Goal: Information Seeking & Learning: Learn about a topic

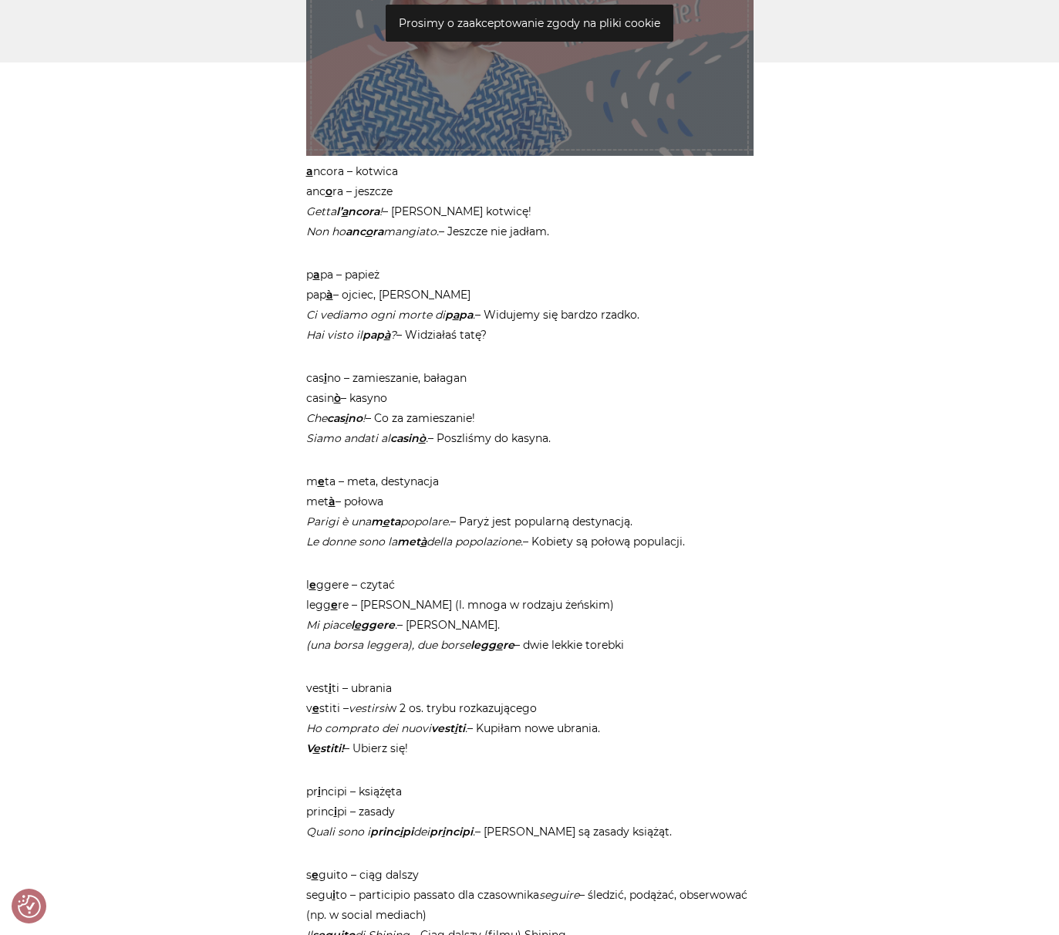
scroll to position [1059, 1]
click at [400, 363] on article "Strona główna / Blog / Jak to powiedzieć? / Słówka, które różnią się tylko akce…" at bounding box center [529, 447] width 447 height 2638
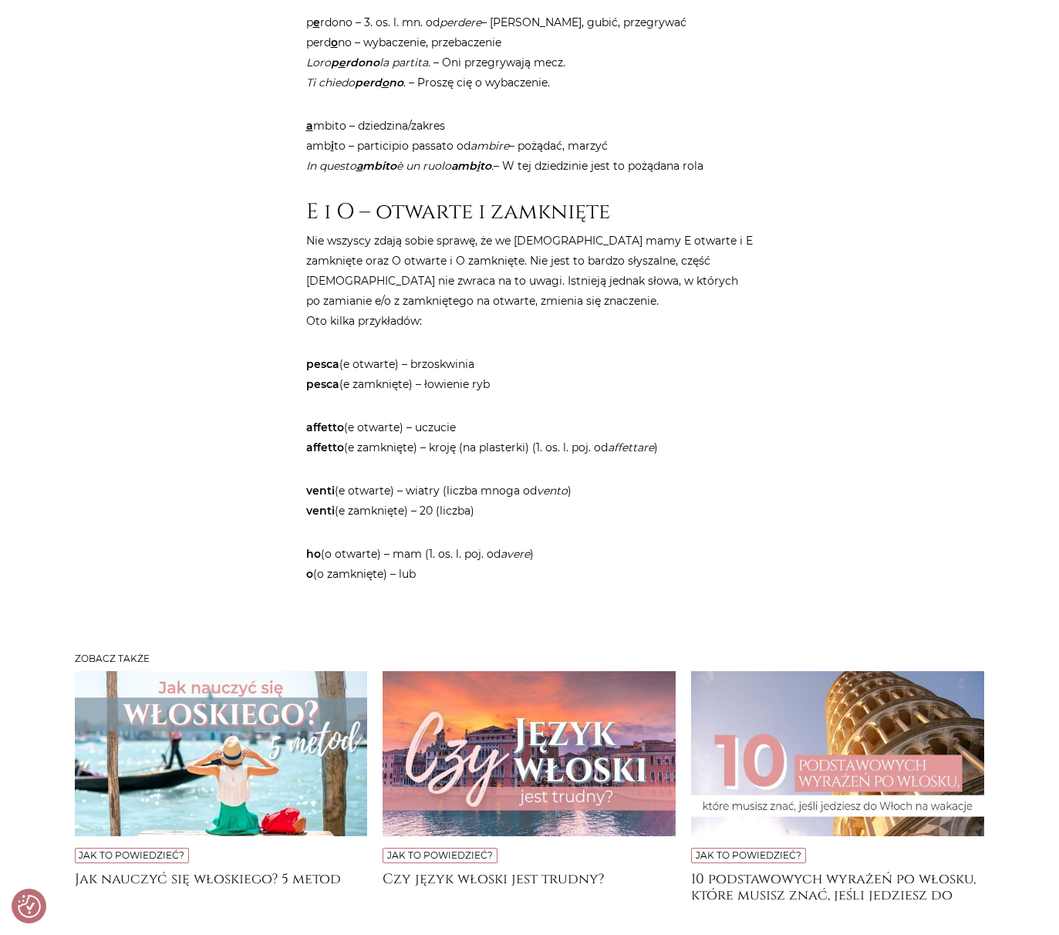
scroll to position [2241, 0]
drag, startPoint x: 305, startPoint y: 177, endPoint x: 558, endPoint y: 595, distance: 488.9
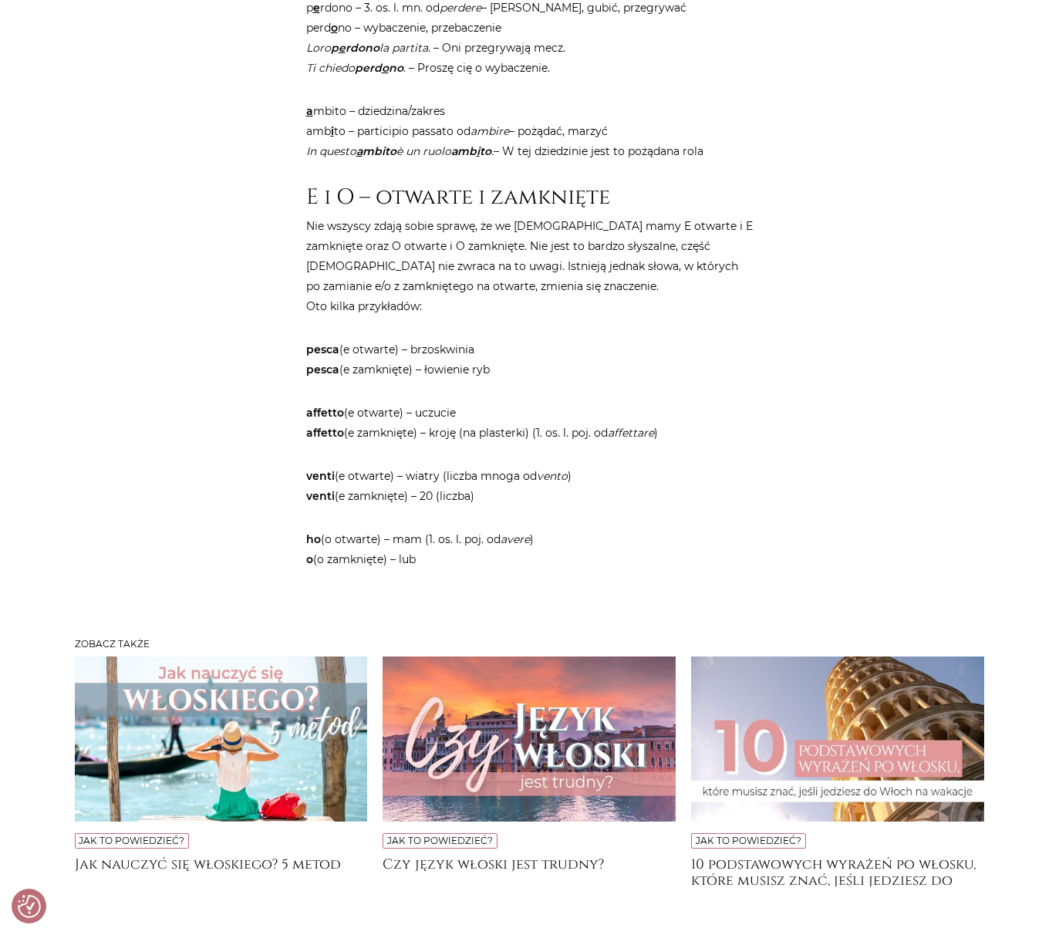
scroll to position [2258, 0]
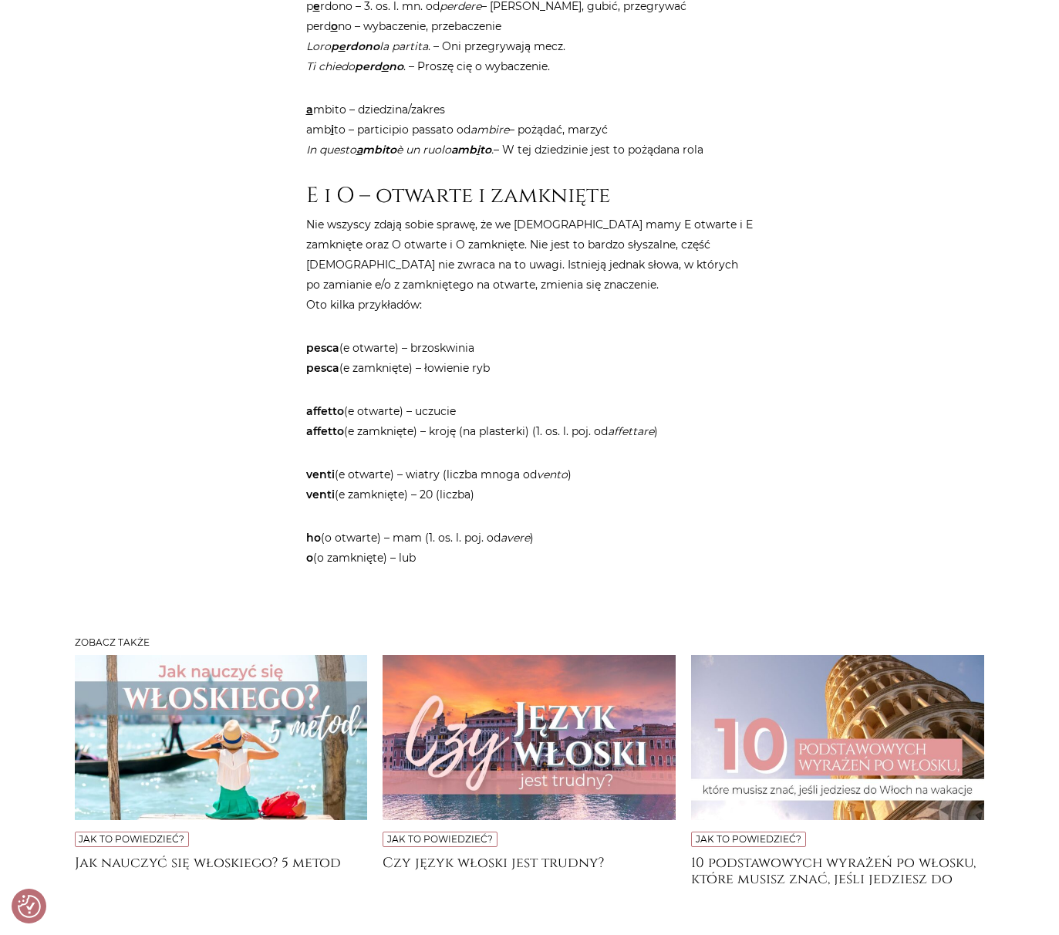
copy article "l ipsum – dolorsi ame c ad – elitsed Doeiu t’ i utlab ! – Etdolo magnaal! Eni a…"
drag, startPoint x: 1058, startPoint y: 400, endPoint x: 437, endPoint y: 454, distance: 623.2
click at [437, 441] on p "affetto (e otwarte) – uczucie affetto (e zamknięte) – kroję (na plasterki) (1. …" at bounding box center [529, 421] width 447 height 40
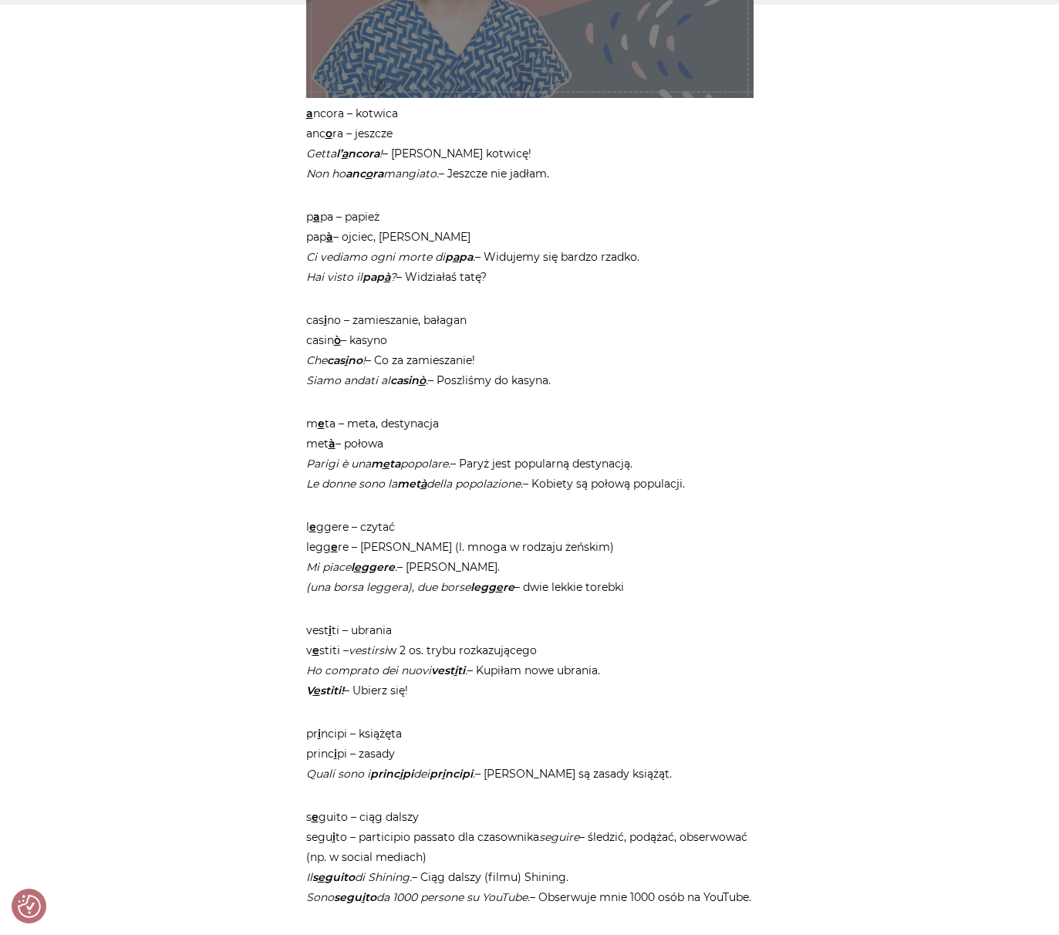
scroll to position [1243, 0]
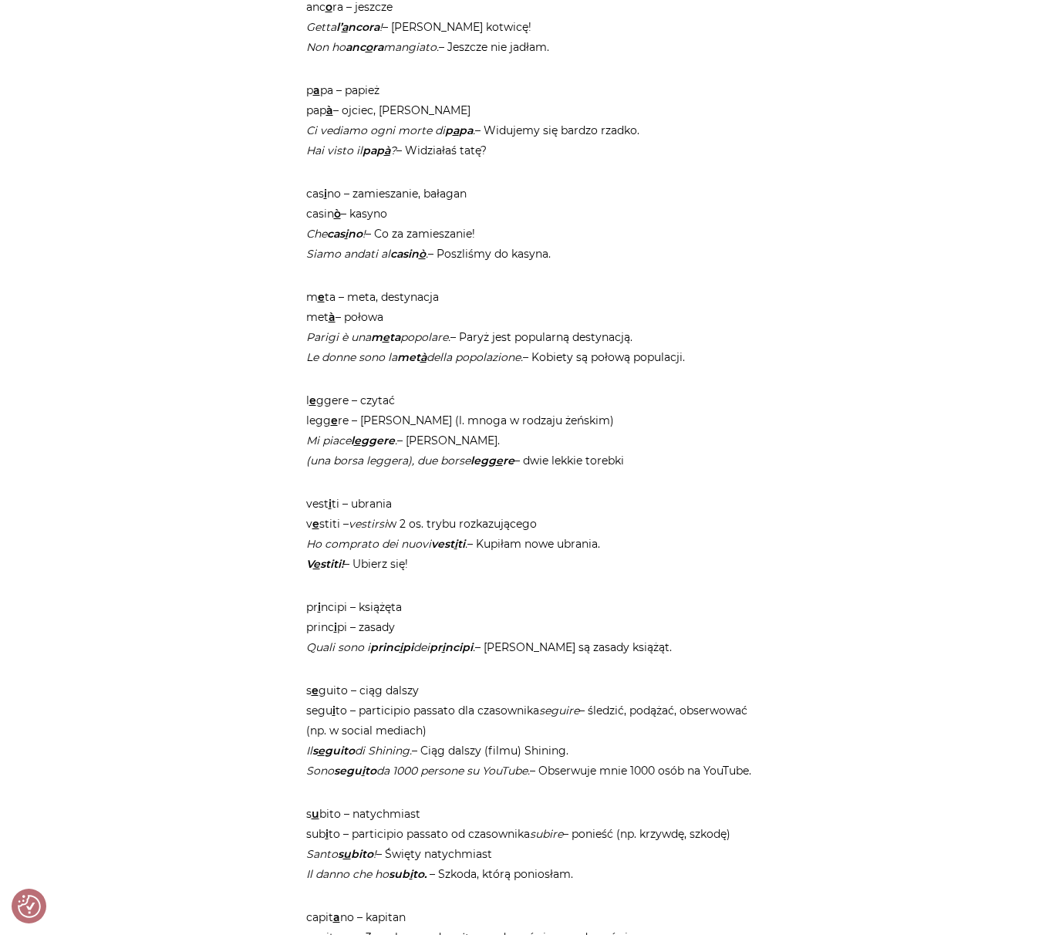
click at [490, 442] on p "l e ggere – czytać legg e re – lekkie (l. mnoga w rodzaju żeńskim) Mi piace l e…" at bounding box center [529, 430] width 447 height 80
copy article "l ipsum – dolorsi ame c ad – elitsed Doeiu t’ i utlab ! – Etdolo magnaal! Eni a…"
click at [410, 444] on p "l e ggere – czytać legg e re – lekkie (l. mnoga w rodzaju żeńskim) Mi piace l e…" at bounding box center [529, 430] width 447 height 80
click at [993, 417] on main "Strona główna / Blog / Jak to powiedzieć? / Słówka, które różnią się tylko akce…" at bounding box center [529, 435] width 1059 height 2982
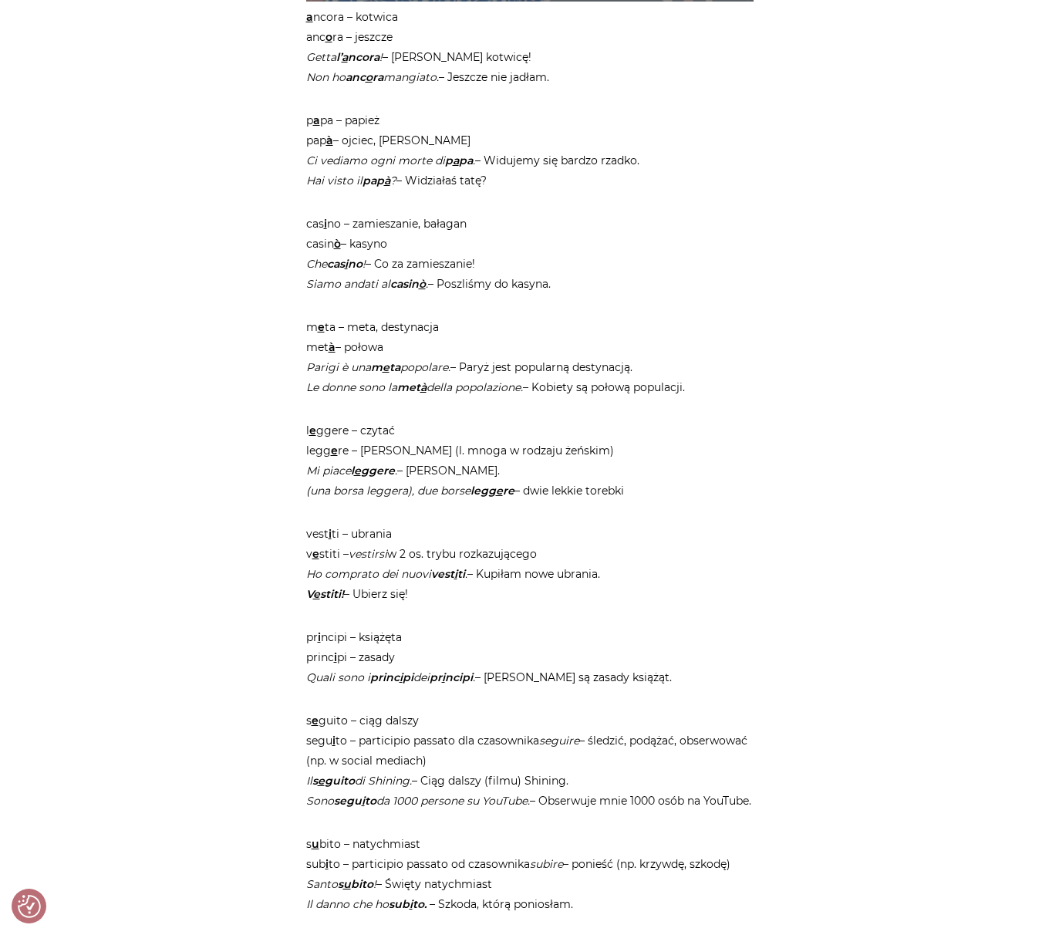
scroll to position [1192, 0]
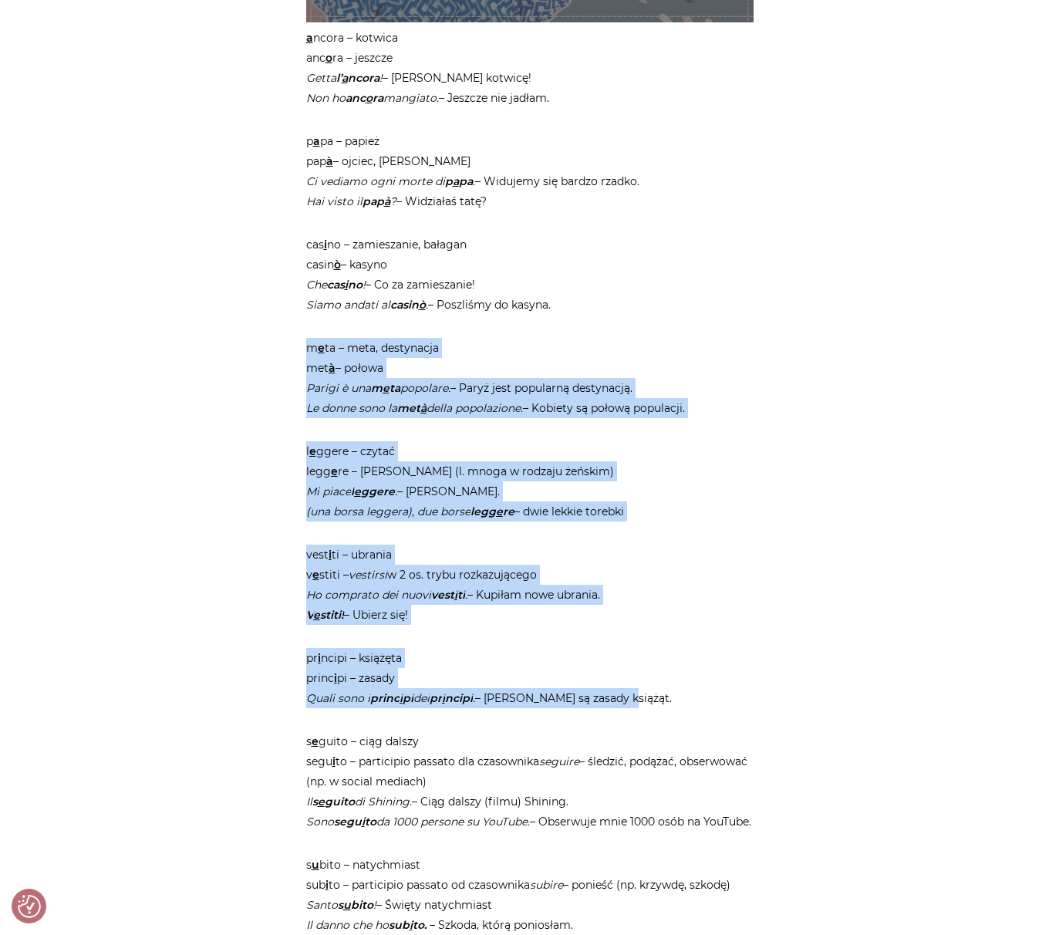
drag, startPoint x: 309, startPoint y: 345, endPoint x: 659, endPoint y: 701, distance: 499.6
click at [659, 701] on article "Strona główna / Blog / Jak to powiedzieć? / Słówka, które różnią się tylko akce…" at bounding box center [529, 314] width 447 height 2638
copy article "m e ta – meta, destynacja met à – połowa [GEOGRAPHIC_DATA] è una m e ta popolar…"
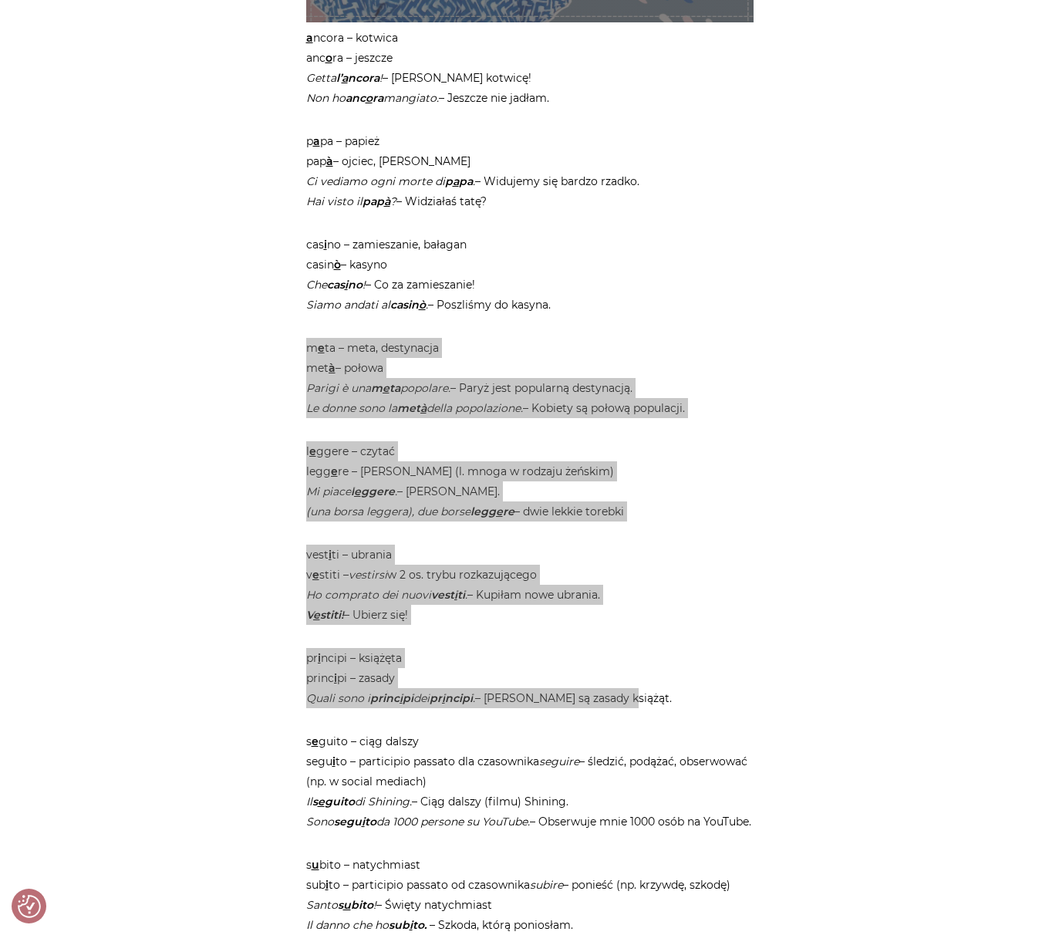
click at [430, 511] on em "(una borsa leggera), due borse legg e re" at bounding box center [410, 511] width 208 height 14
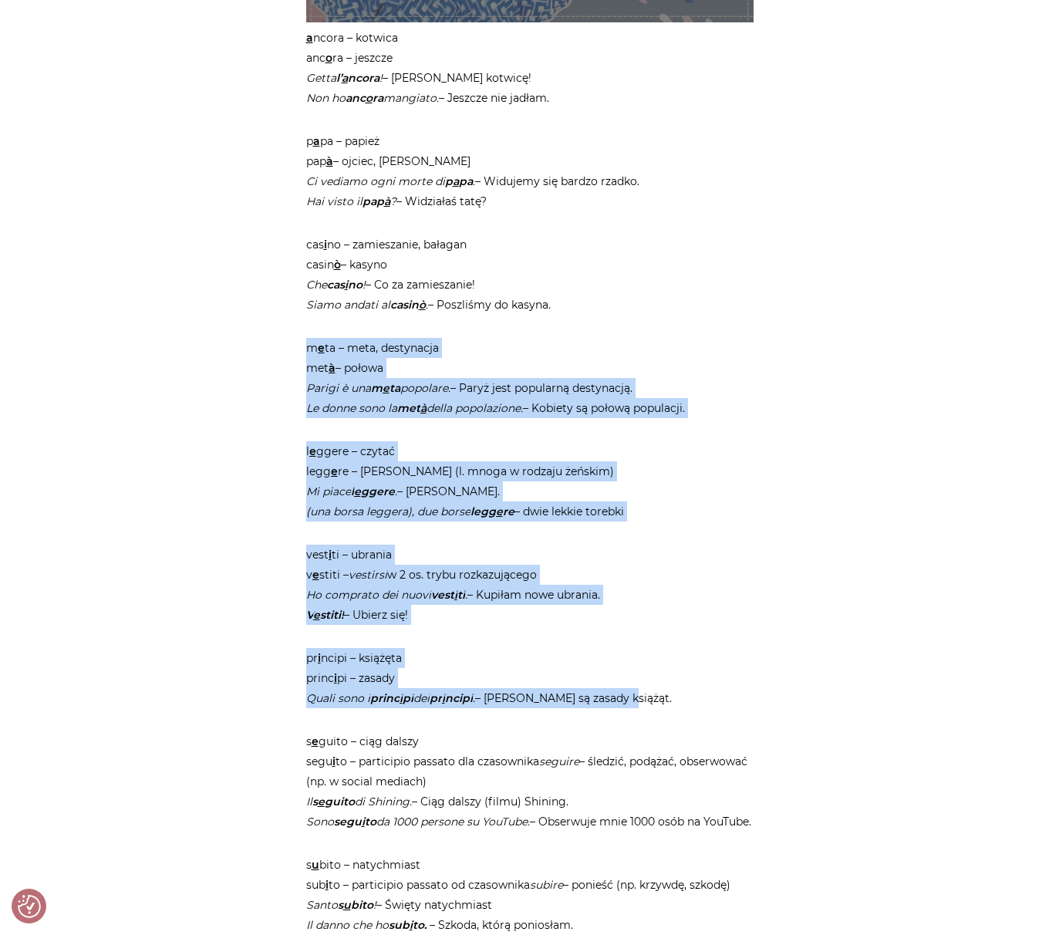
click at [302, 342] on div "Strona główna / Blog / Jak to powiedzieć? / Słówka, które różnią się tylko akce…" at bounding box center [529, 325] width 463 height 2661
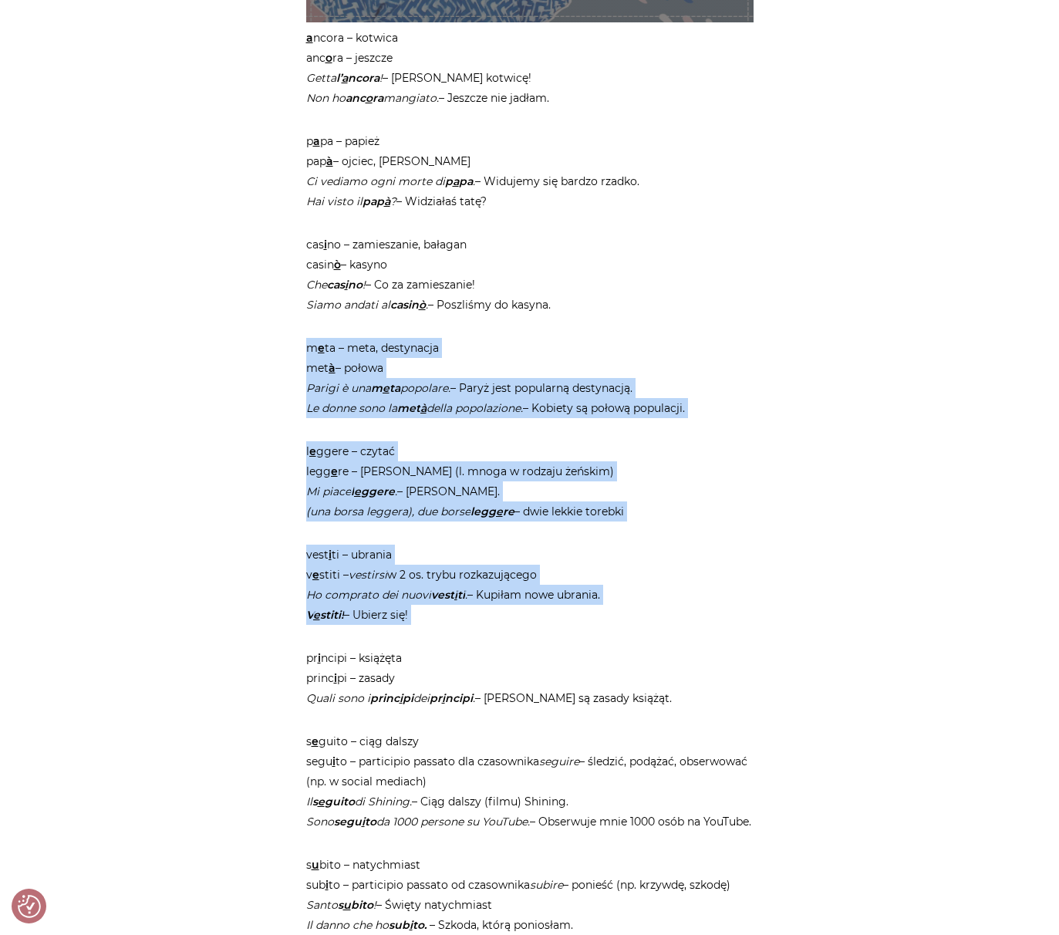
drag, startPoint x: 307, startPoint y: 347, endPoint x: 513, endPoint y: 625, distance: 345.7
click at [513, 625] on article "Strona główna / Blog / Jak to powiedzieć? / Słówka, które różnią się tylko akce…" at bounding box center [529, 314] width 447 height 2638
copy article "m e ta – meta, destynacja met à – połowa [GEOGRAPHIC_DATA] è una m e ta popolar…"
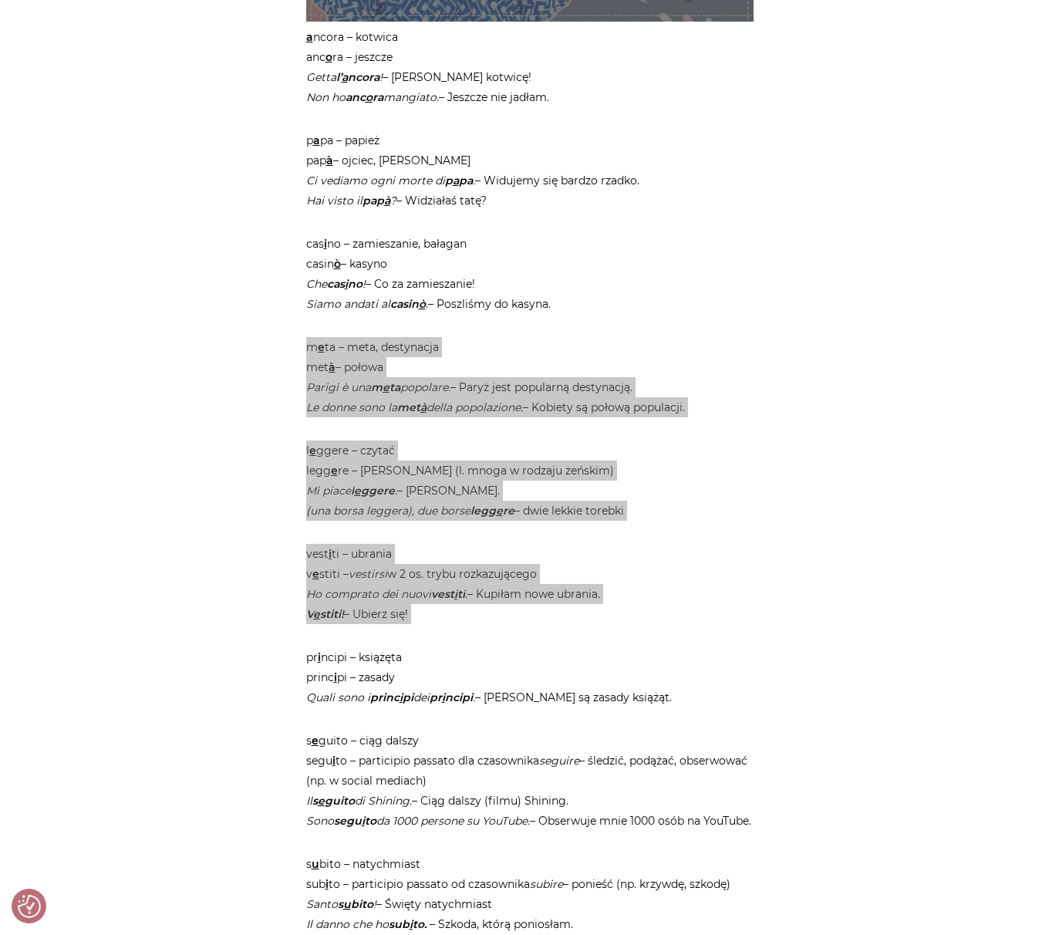
drag, startPoint x: 874, startPoint y: 575, endPoint x: 396, endPoint y: 602, distance: 478.2
click at [396, 602] on p "vest i ti – ubrania v e stiti – vestirsi w 2 os. trybu rozkazującego Ho comprat…" at bounding box center [529, 584] width 447 height 80
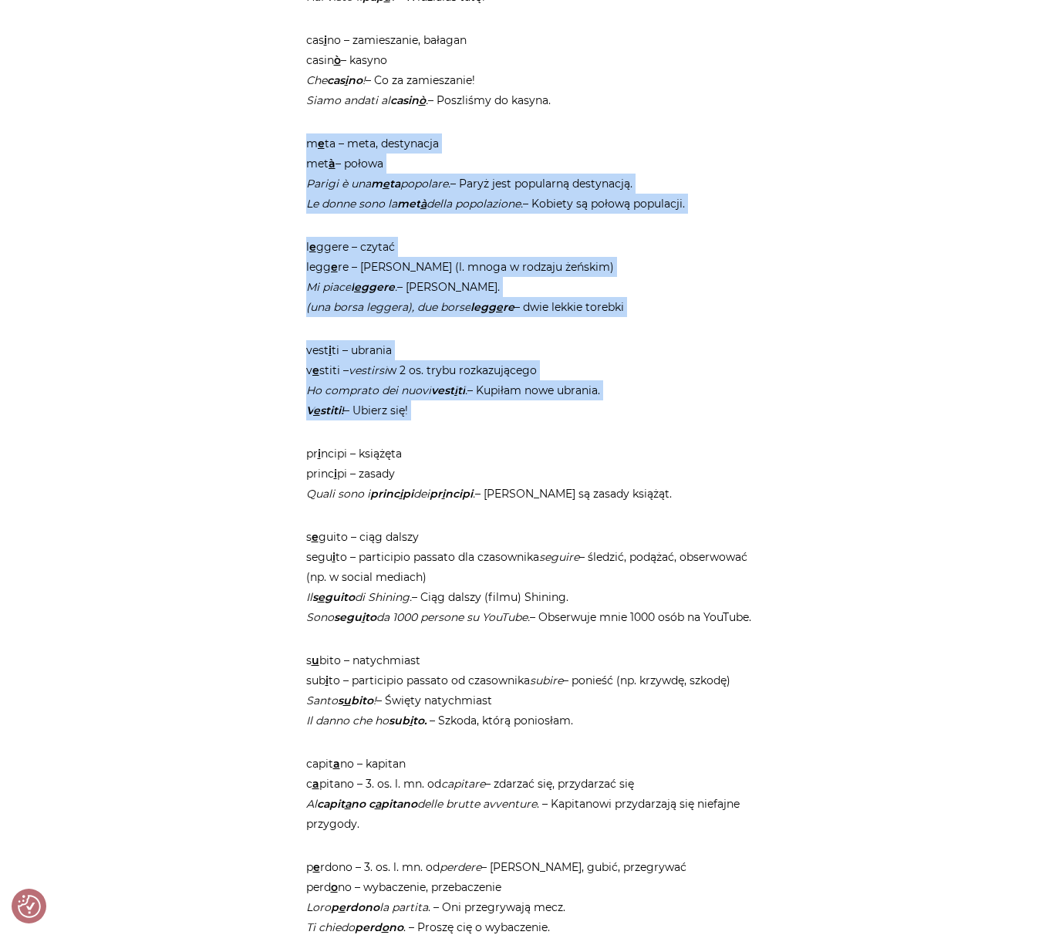
scroll to position [1403, 0]
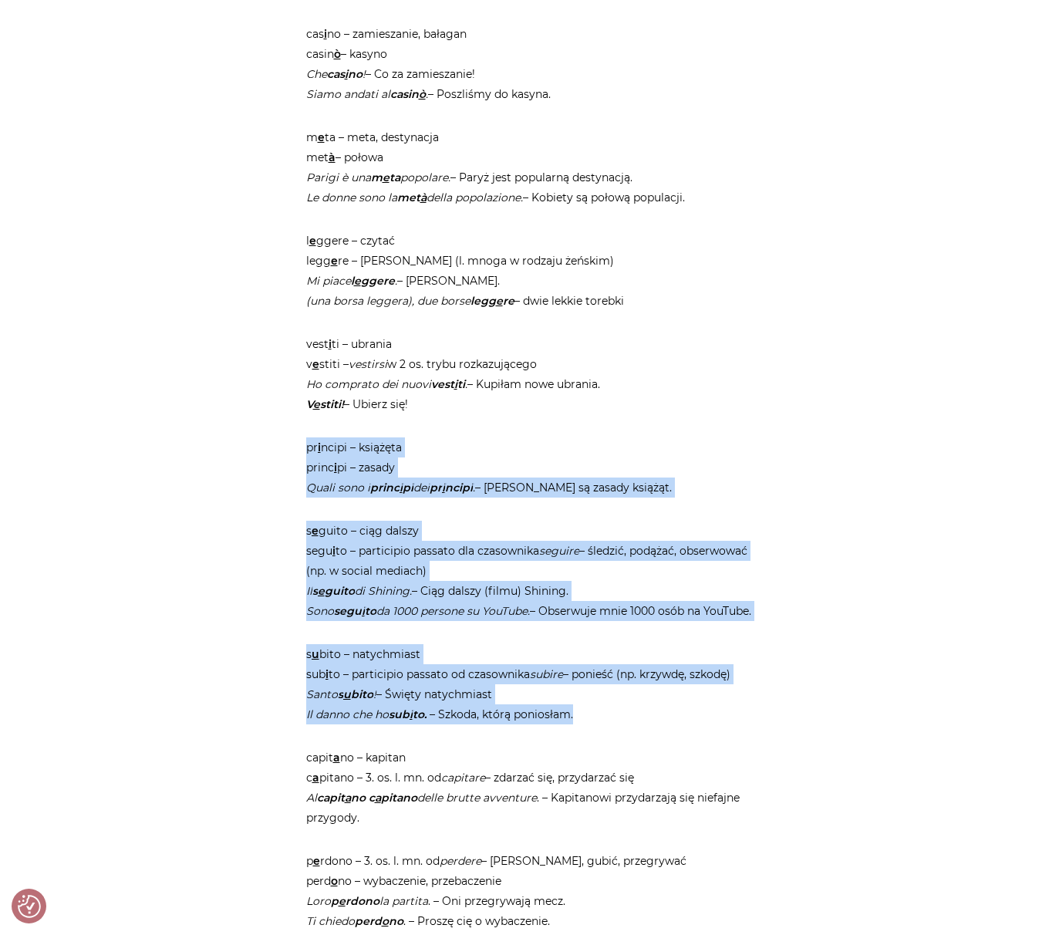
drag, startPoint x: 309, startPoint y: 450, endPoint x: 599, endPoint y: 728, distance: 401.5
click at [594, 727] on article "Strona główna / Blog / Jak to powiedzieć? / Słówka, które różnią się tylko akce…" at bounding box center [529, 103] width 447 height 2638
copy article "pr i ncipi – książęta princ i pi – zasady Quali sono i princ i pi dei pr i ncip…"
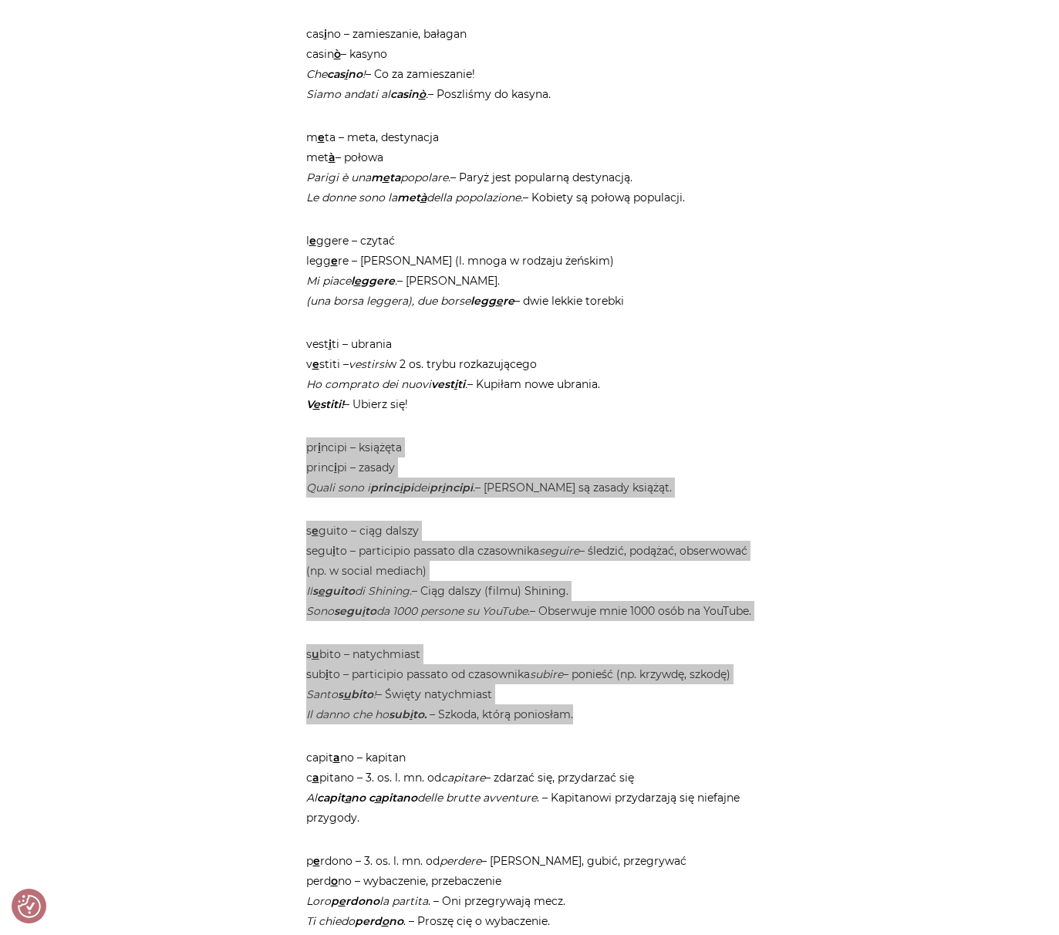
click at [529, 611] on em "Sono segu i to da 1000 persone su YouTube." at bounding box center [418, 611] width 224 height 14
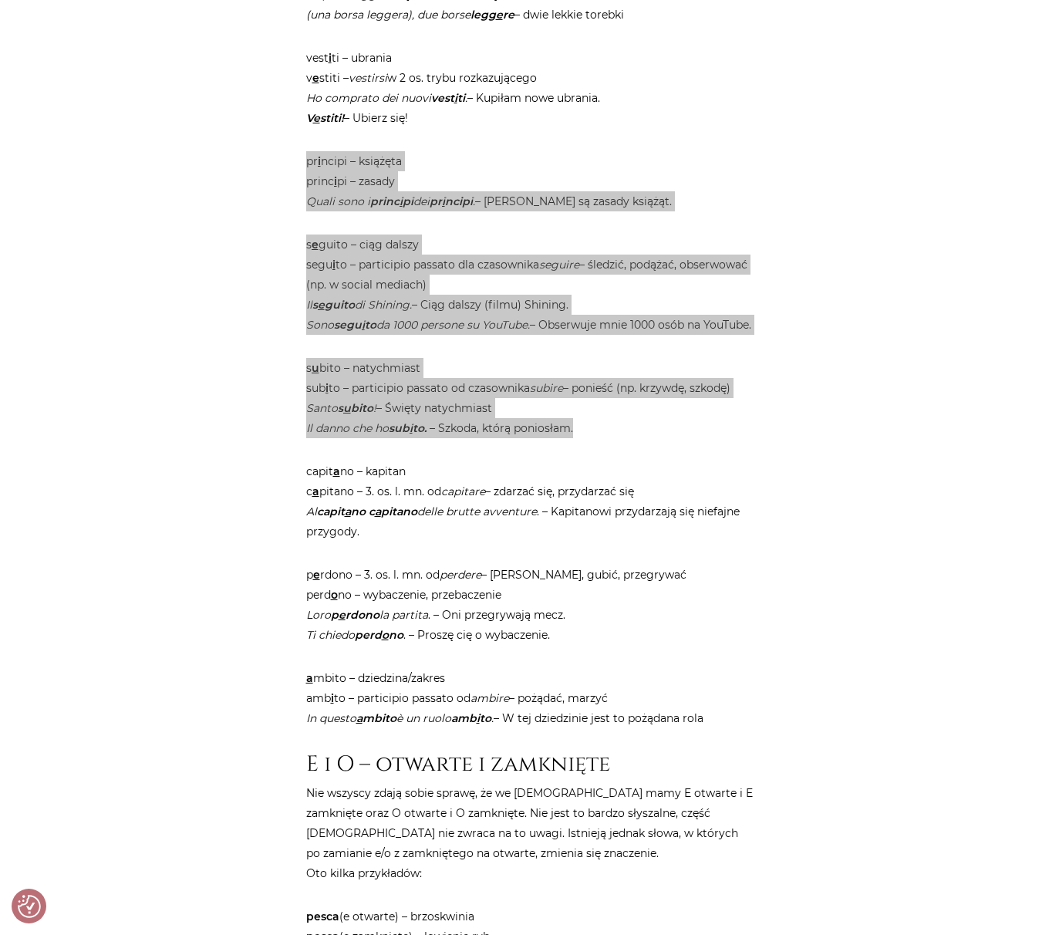
scroll to position [1715, 0]
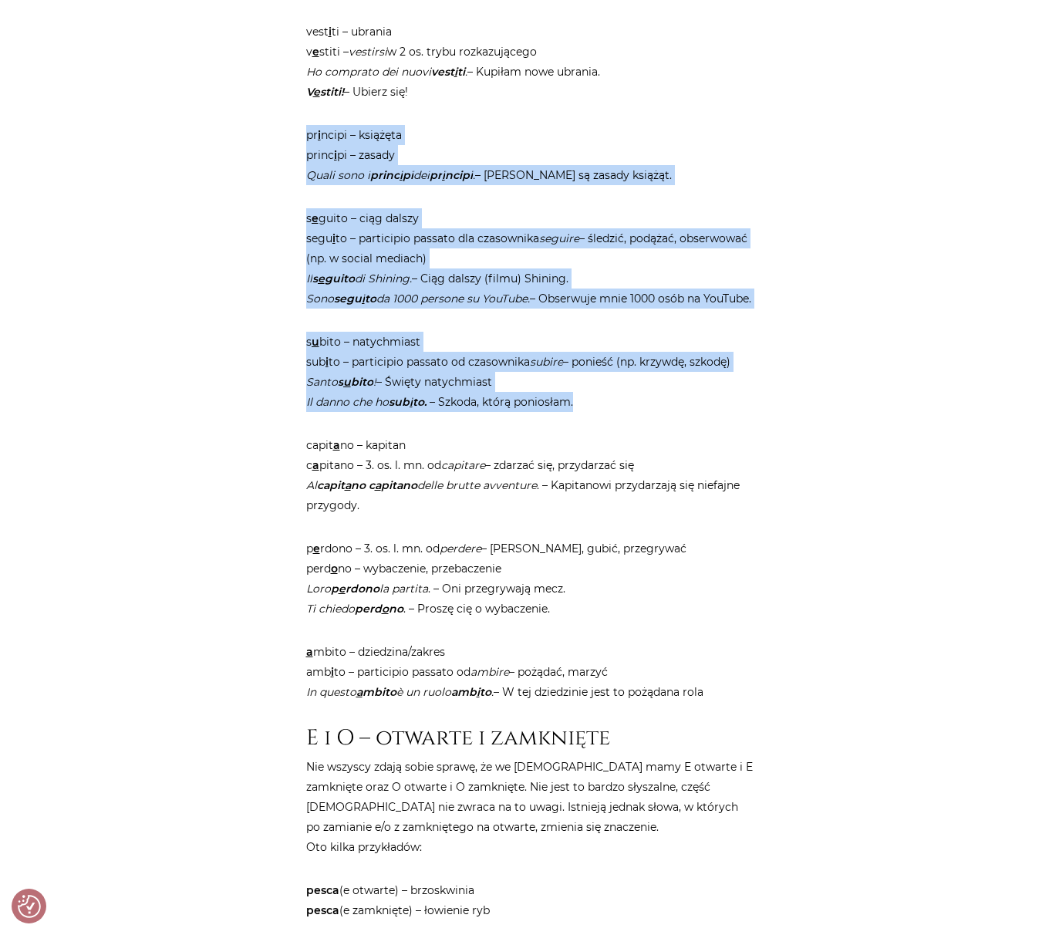
drag, startPoint x: 733, startPoint y: 713, endPoint x: 287, endPoint y: 468, distance: 508.8
